Goal: Find specific page/section

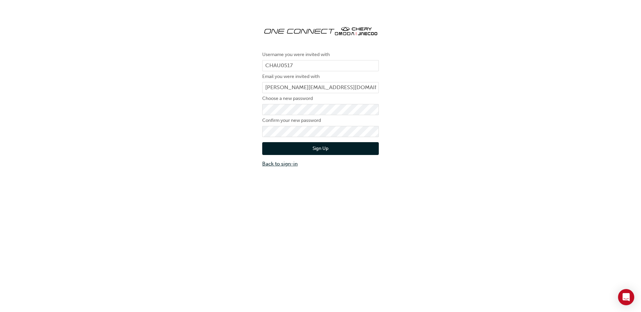
click at [285, 168] on link "Back to sign-in" at bounding box center [320, 164] width 117 height 8
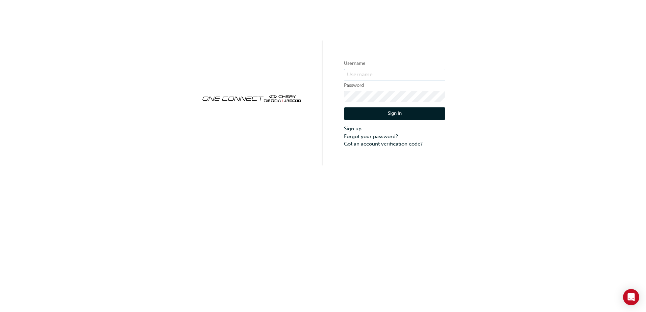
type input "CHAU0517"
click at [384, 113] on button "Sign In" at bounding box center [394, 114] width 101 height 13
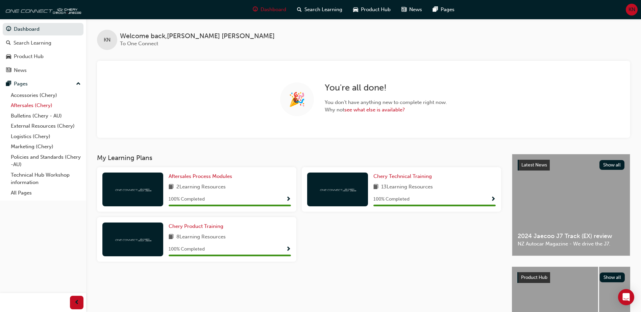
click at [37, 107] on link "Aftersales (Chery)" at bounding box center [45, 105] width 75 height 10
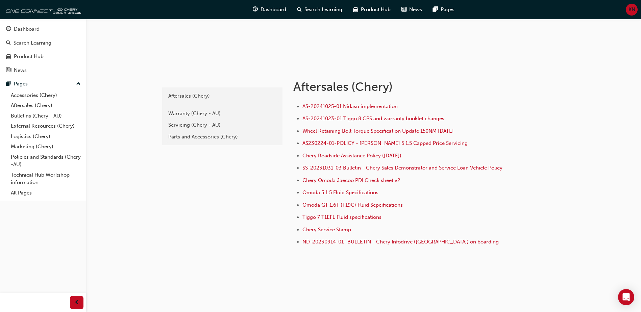
scroll to position [89, 0]
click at [339, 180] on span "Chery Omoda Jaecoo PDI Check sheet v2" at bounding box center [352, 180] width 98 height 6
